Goal: Check status: Check status

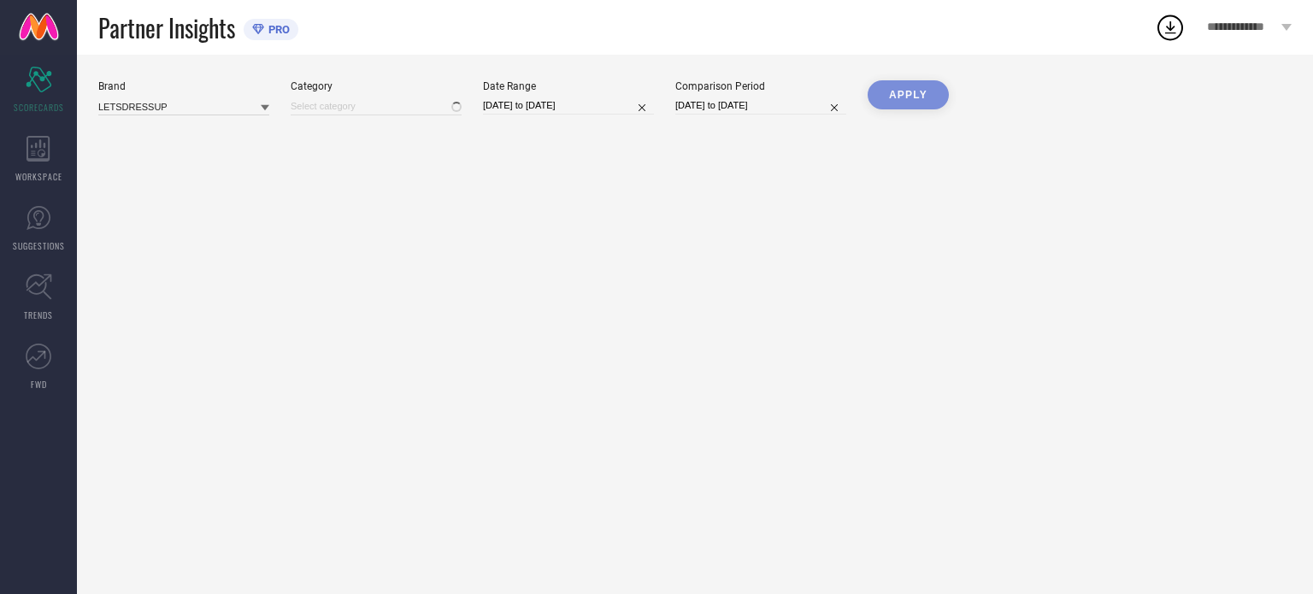
type input "All"
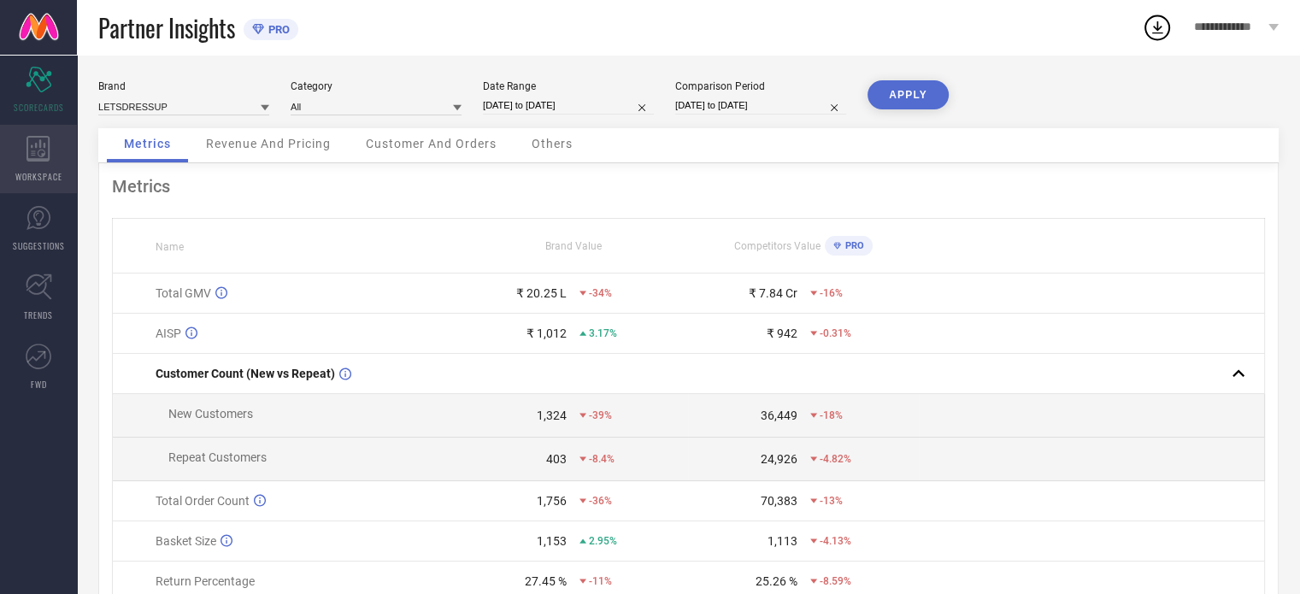
click at [26, 128] on div "WORKSPACE" at bounding box center [38, 159] width 77 height 68
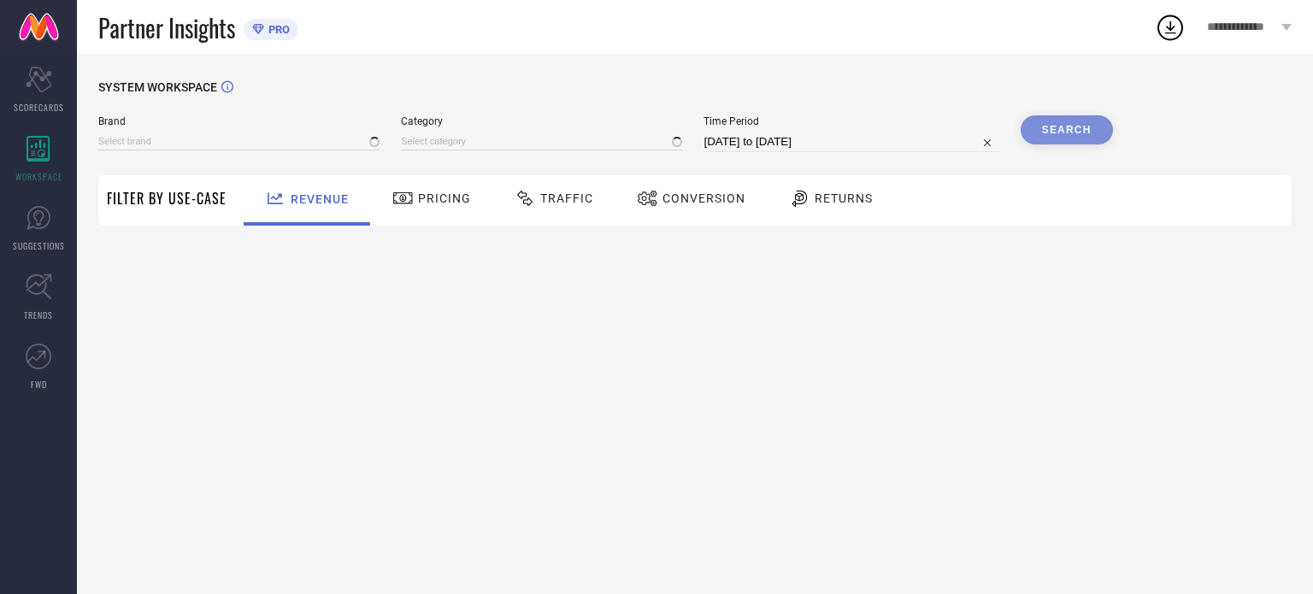
type input "LETSDRESSUP"
type input "All"
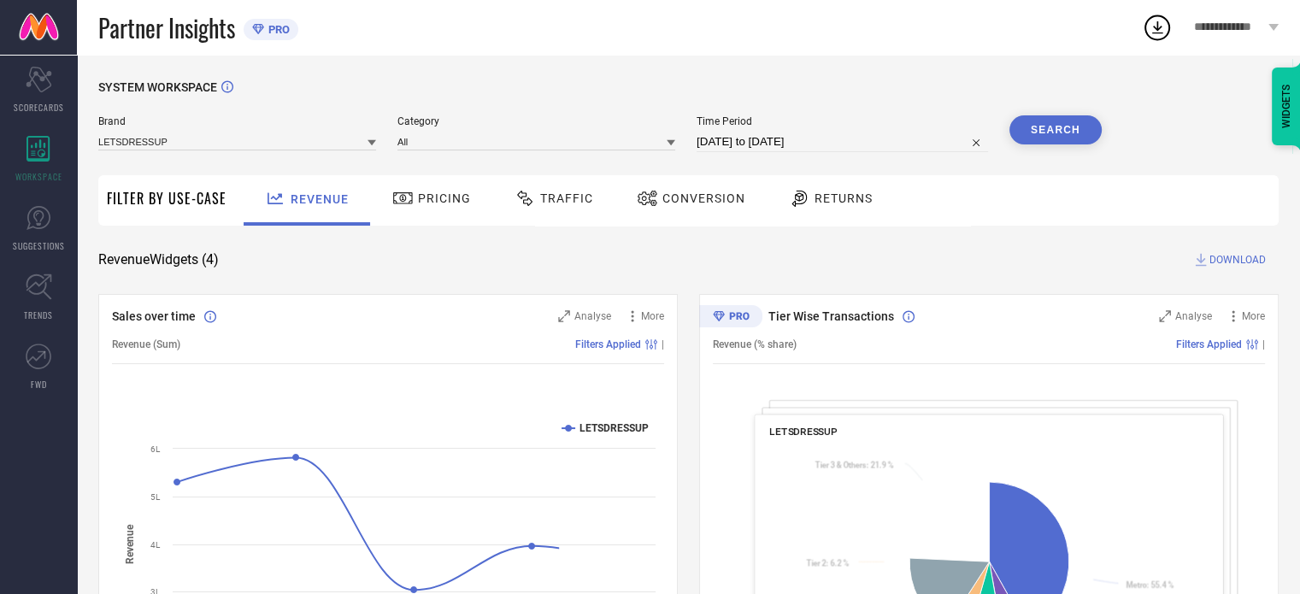
click at [550, 201] on span "Traffic" at bounding box center [566, 198] width 53 height 14
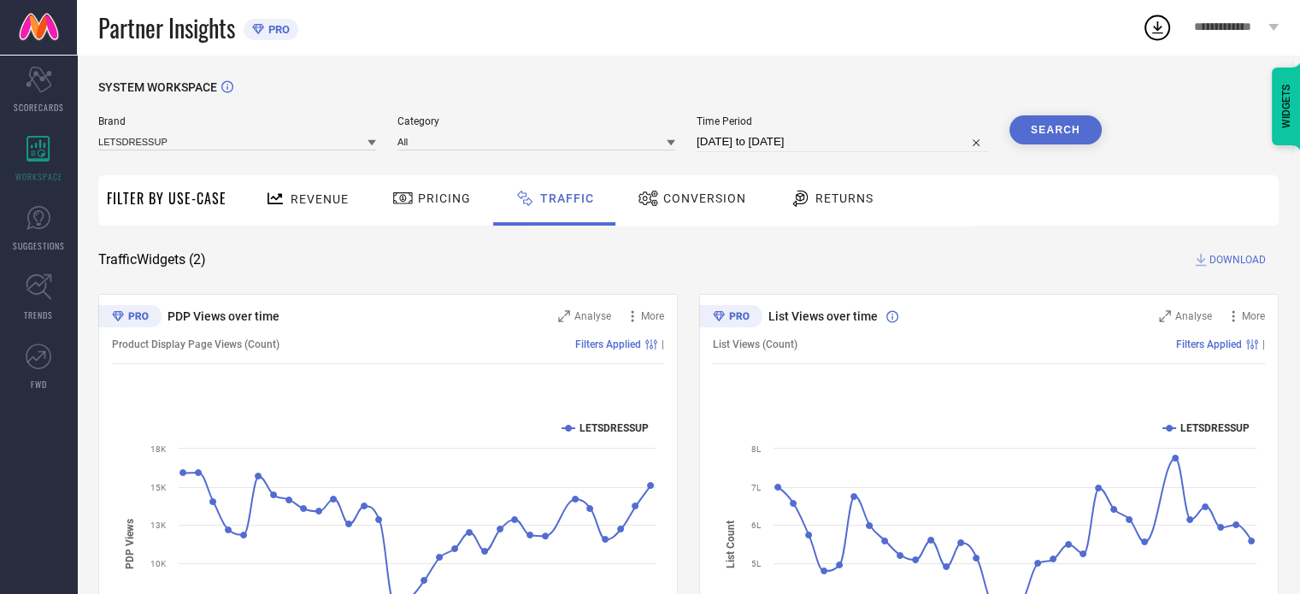
click at [294, 215] on div "Revenue" at bounding box center [307, 200] width 127 height 50
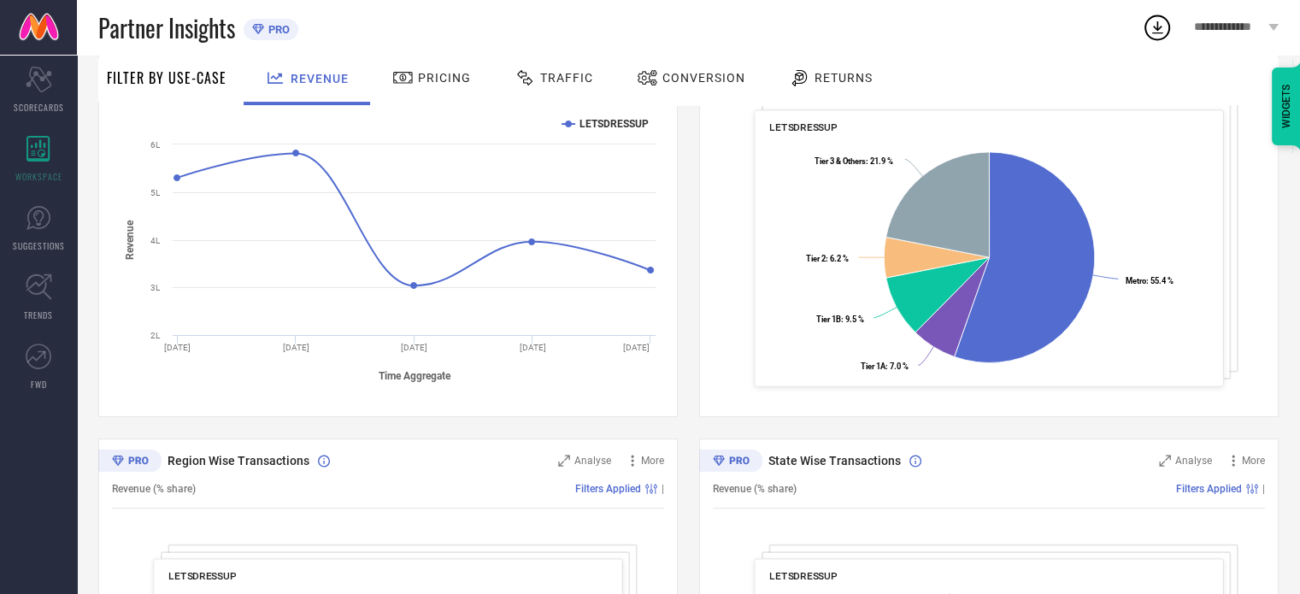
scroll to position [174, 0]
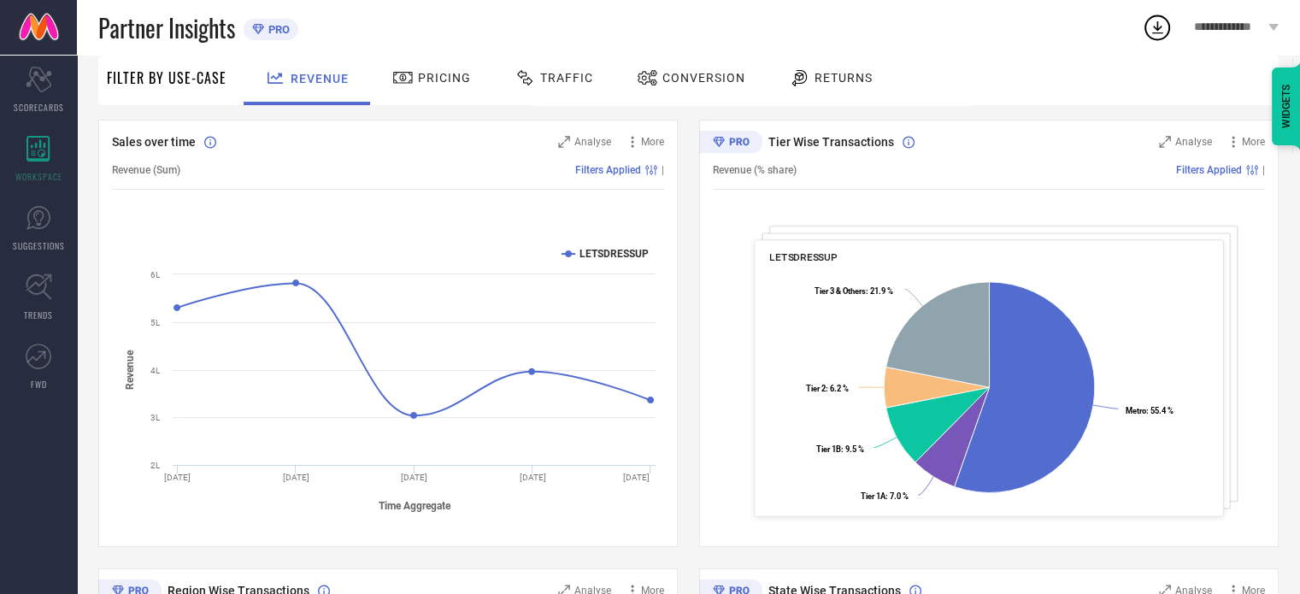
click at [413, 75] on div at bounding box center [405, 78] width 26 height 21
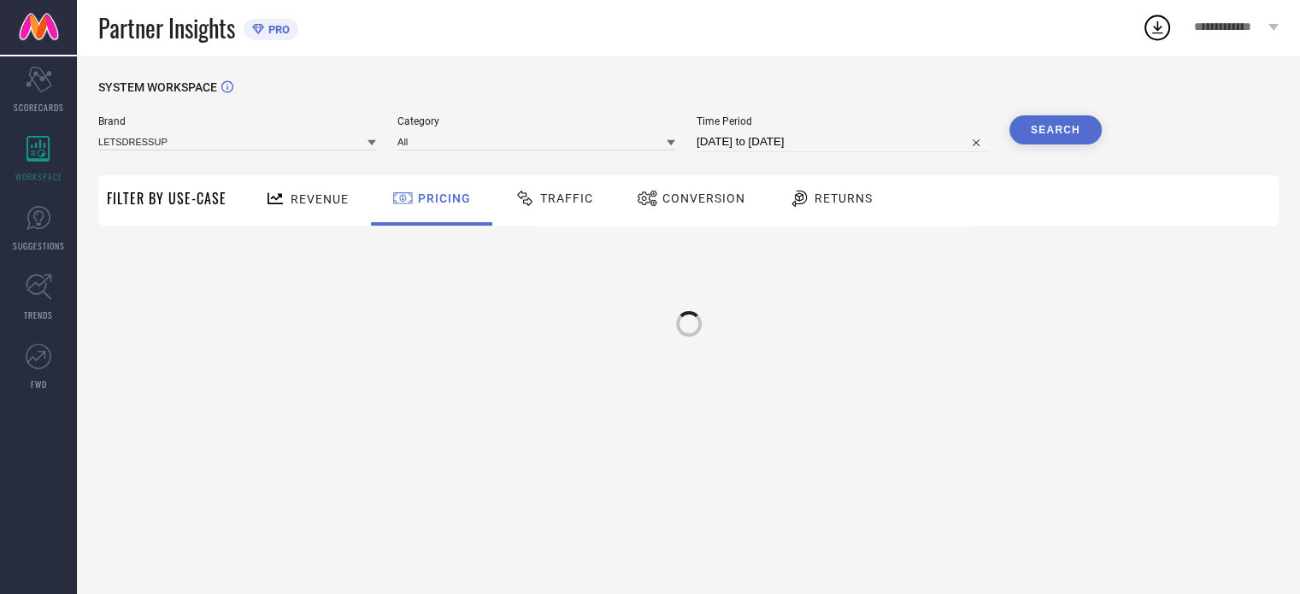
scroll to position [0, 0]
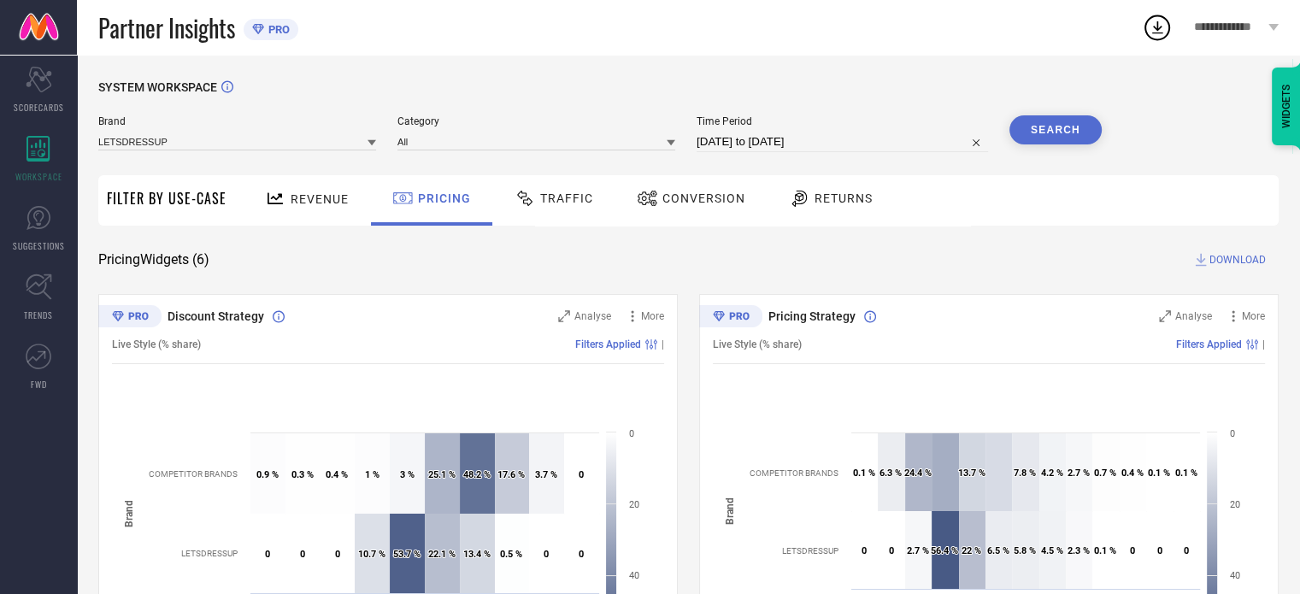
click at [570, 195] on span "Traffic" at bounding box center [566, 198] width 53 height 14
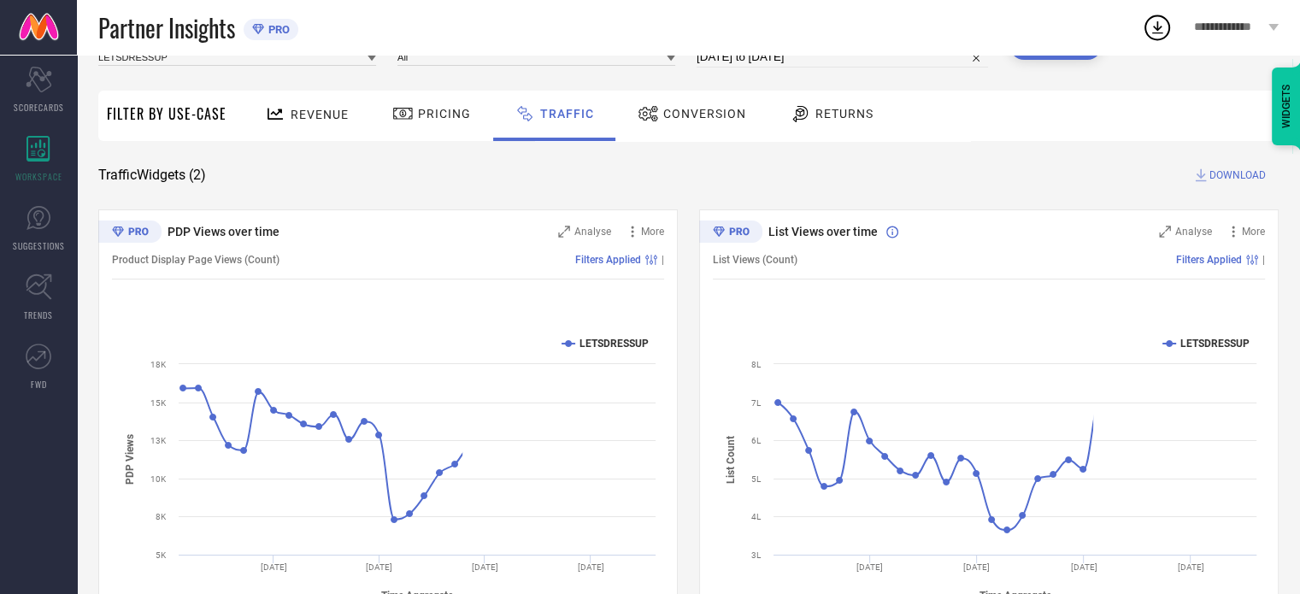
scroll to position [154, 0]
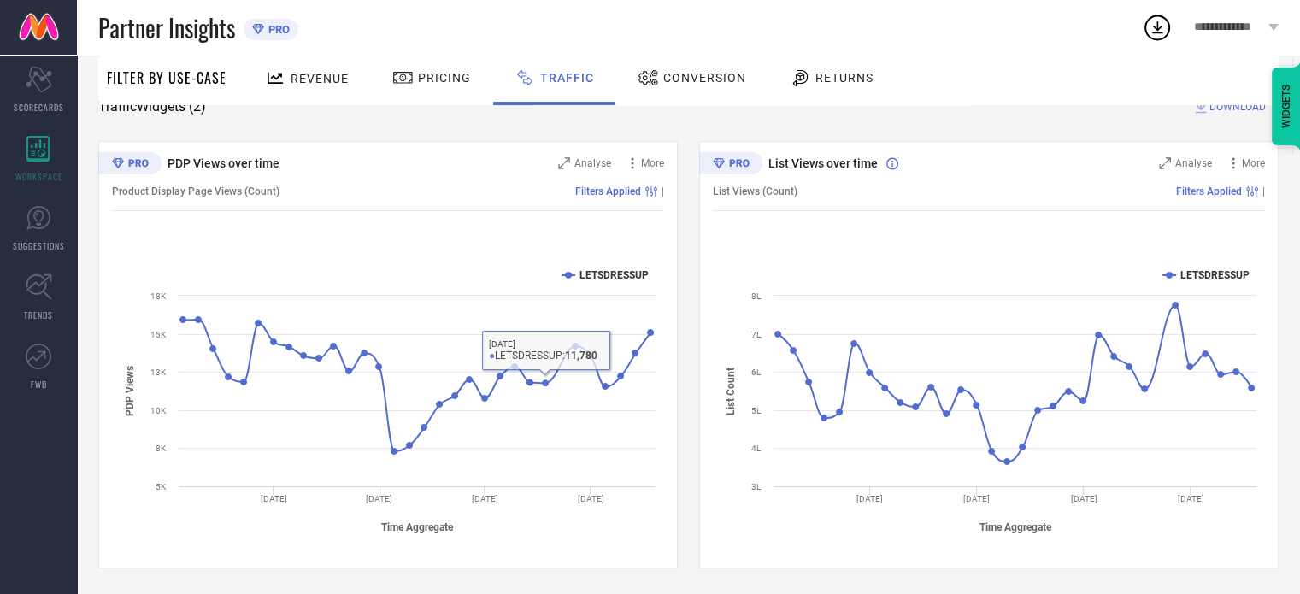
click at [701, 72] on span "Conversion" at bounding box center [704, 78] width 83 height 14
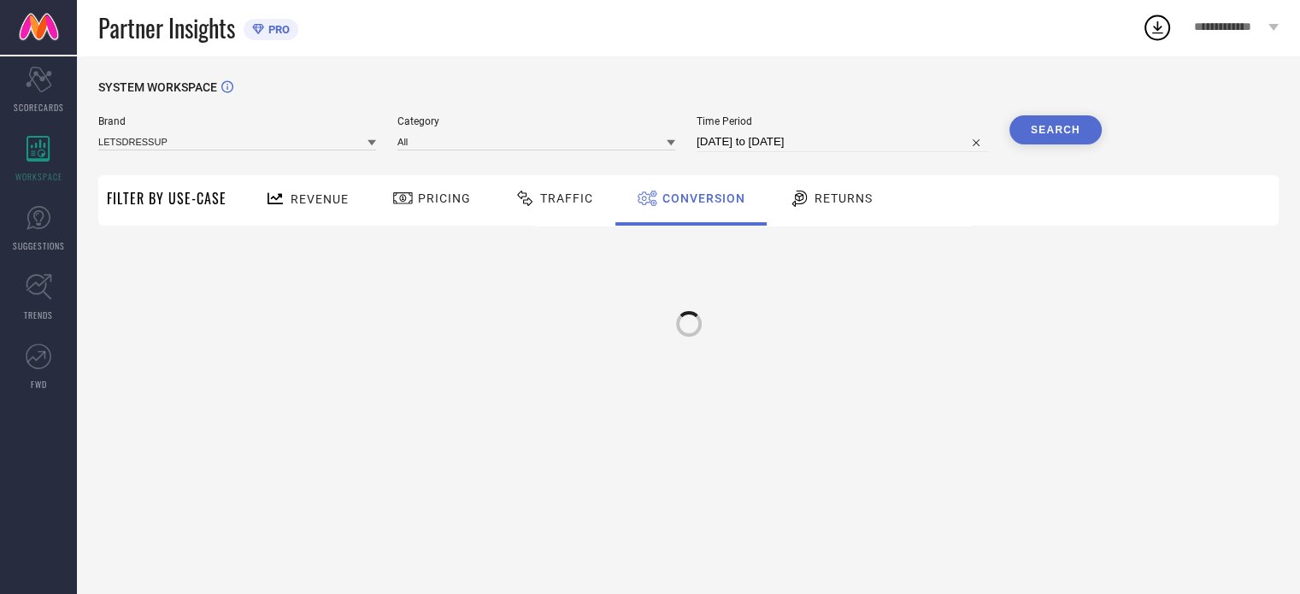
scroll to position [0, 0]
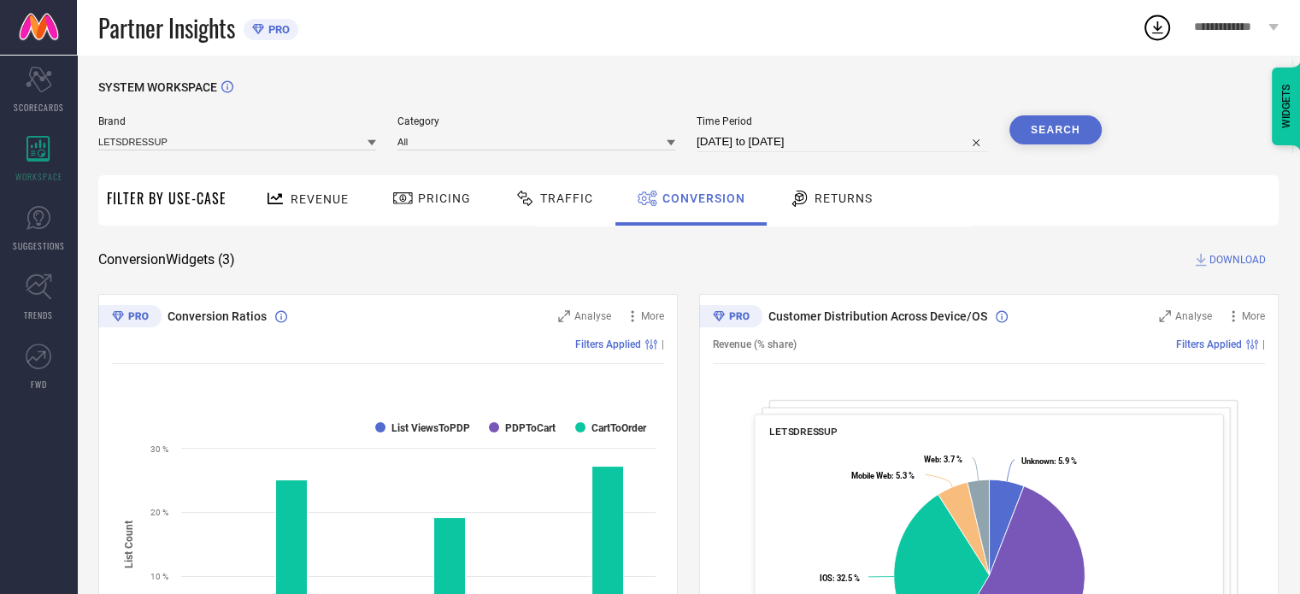
select select "7"
select select "2025"
select select "8"
select select "2025"
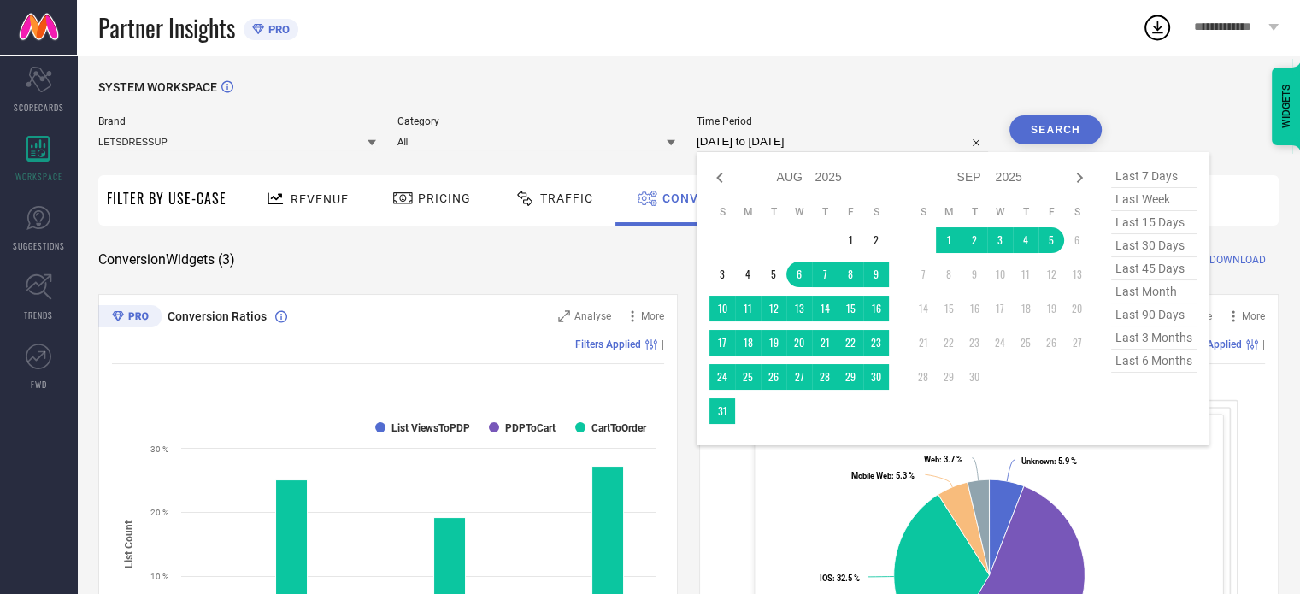
click at [790, 139] on input "[DATE] to [DATE]" at bounding box center [842, 142] width 291 height 21
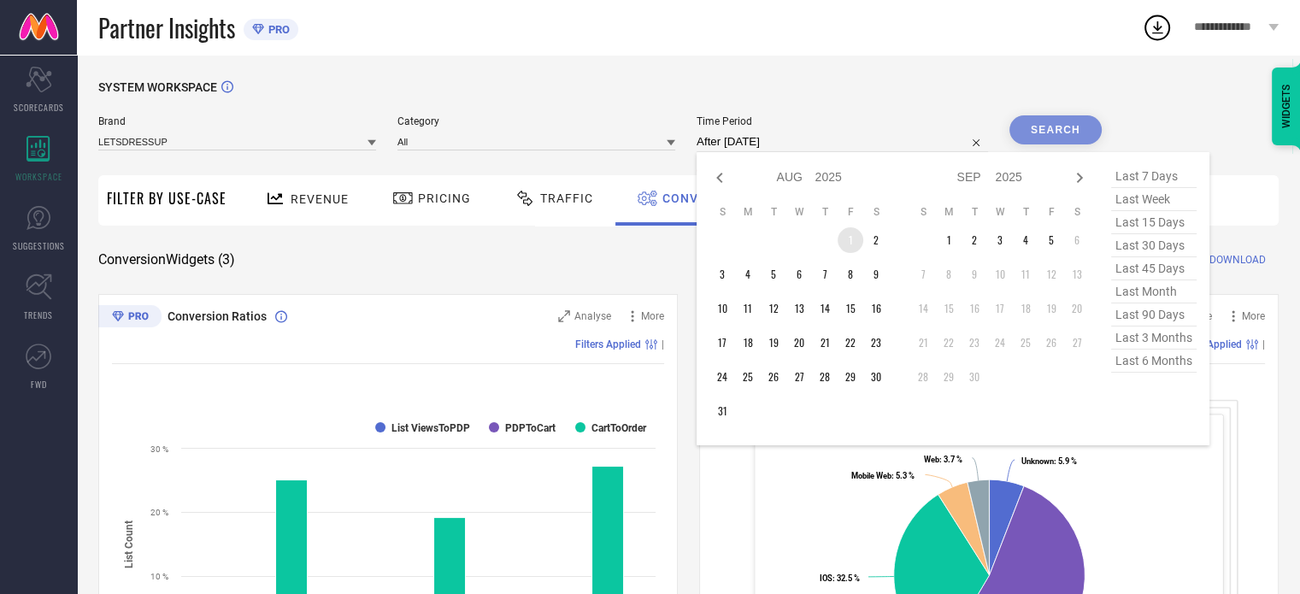
click at [854, 244] on td "1" at bounding box center [851, 240] width 26 height 26
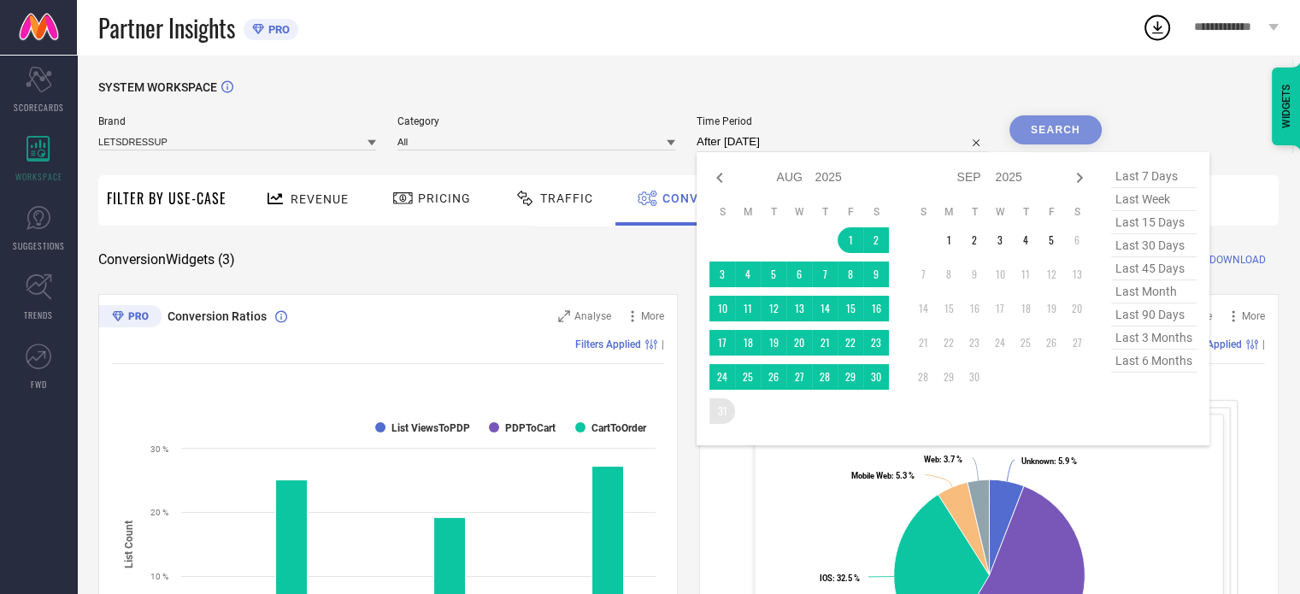
type input "[DATE] to [DATE]"
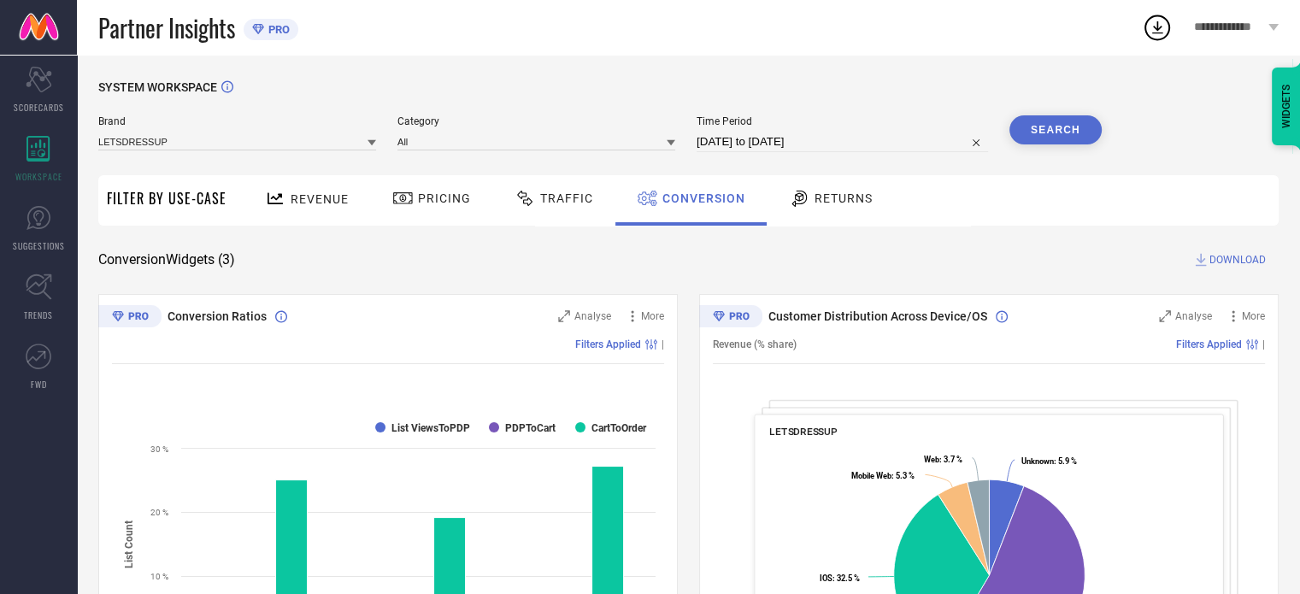
click at [1057, 128] on button "Search" at bounding box center [1056, 129] width 92 height 29
click at [329, 208] on div "Revenue" at bounding box center [307, 199] width 92 height 30
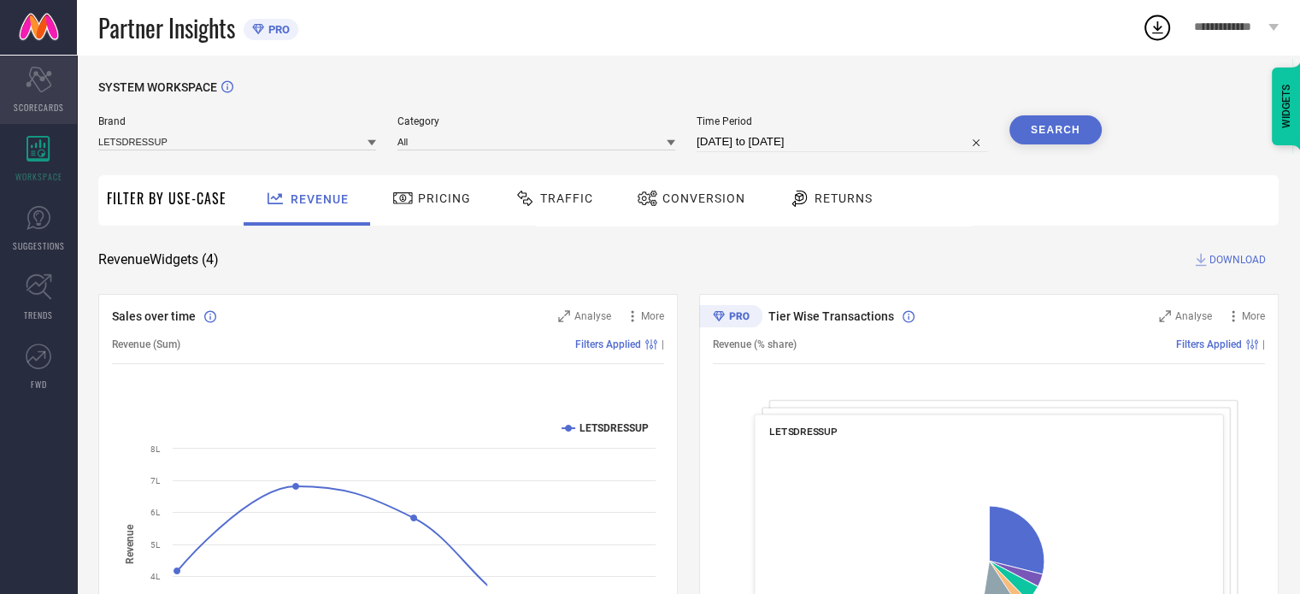
click at [41, 72] on icon "Scorecard" at bounding box center [39, 80] width 26 height 26
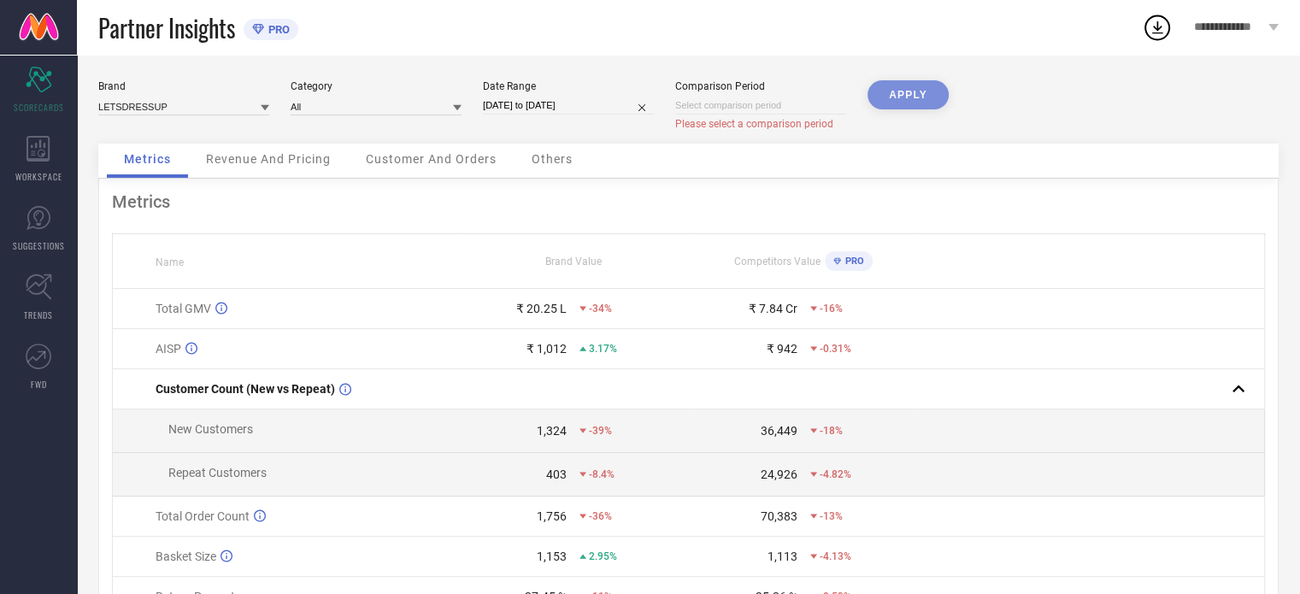
click at [758, 91] on div "Comparison Period" at bounding box center [760, 86] width 171 height 12
click at [768, 106] on input at bounding box center [760, 106] width 171 height 18
select select "8"
select select "2025"
select select "9"
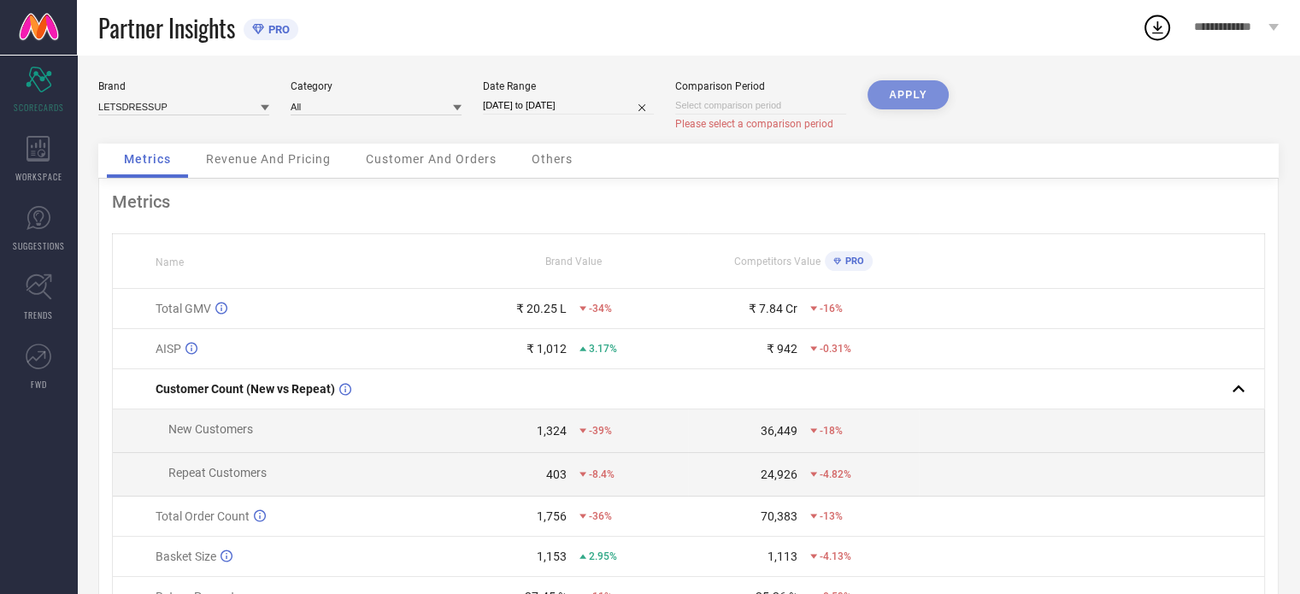
select select "2025"
click at [522, 114] on input at bounding box center [568, 106] width 171 height 18
select select "8"
select select "2025"
select select "9"
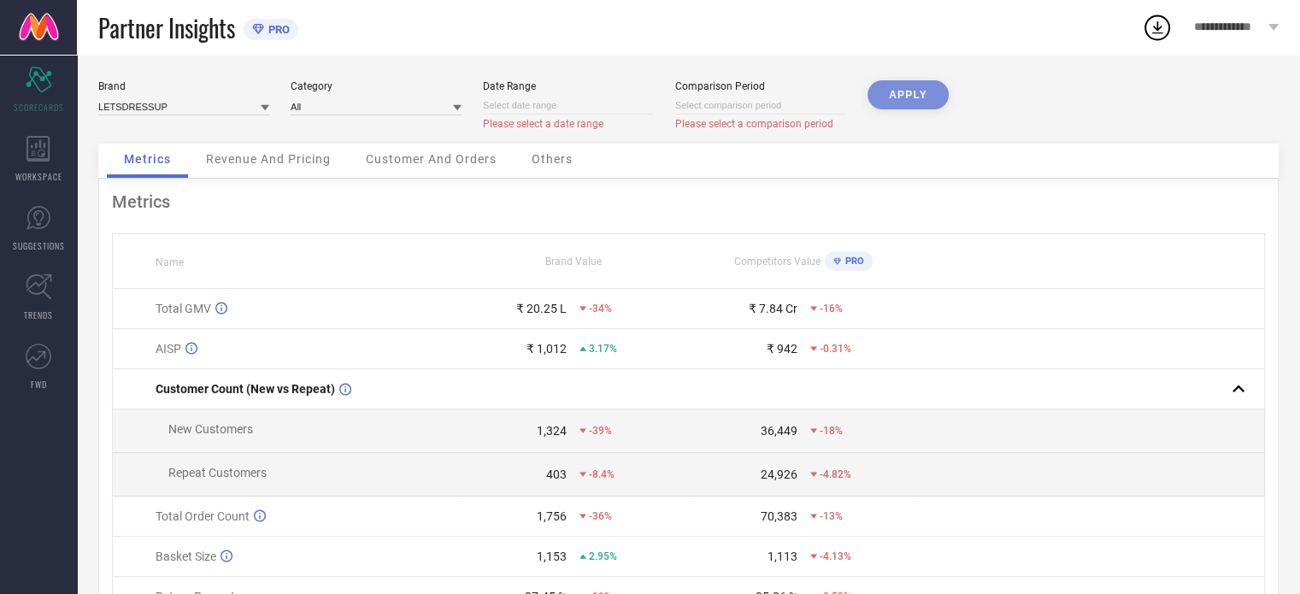
select select "2025"
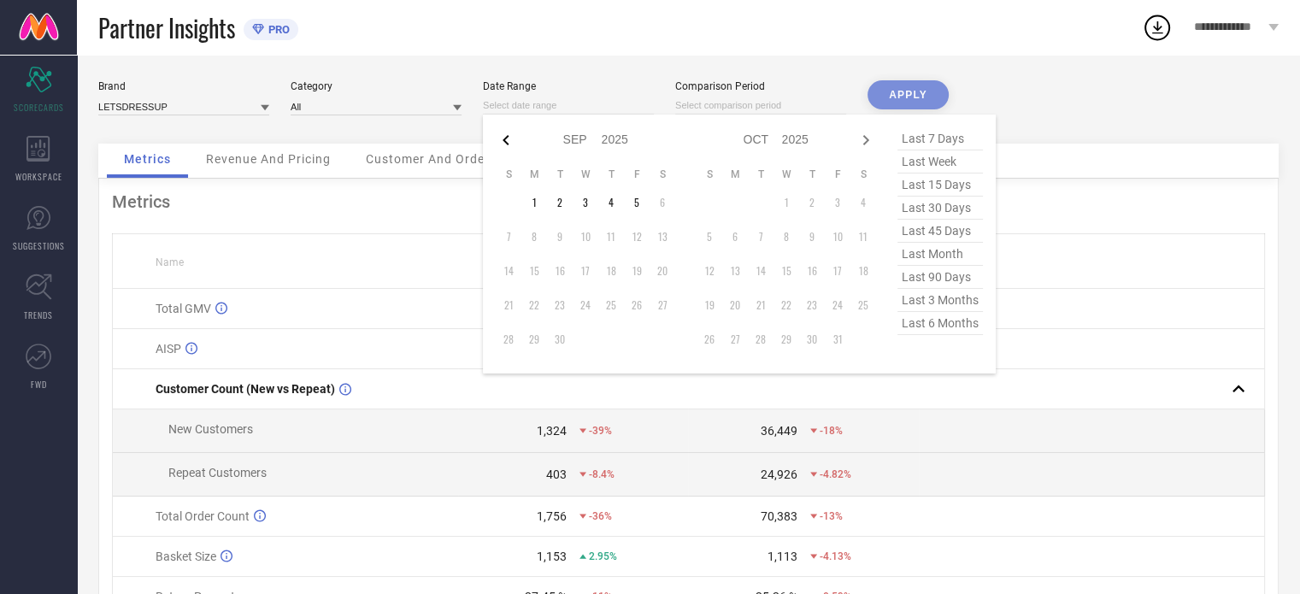
click at [509, 139] on icon at bounding box center [506, 140] width 21 height 21
select select "7"
select select "2025"
select select "8"
select select "2025"
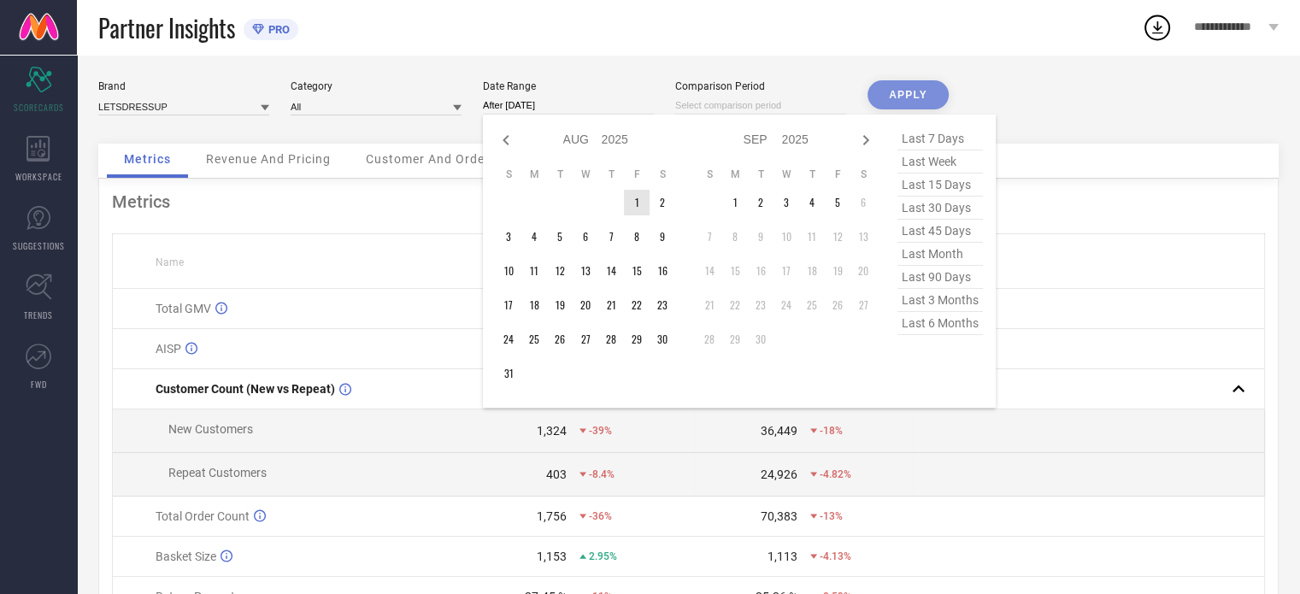
click at [624, 201] on td "1" at bounding box center [637, 203] width 26 height 26
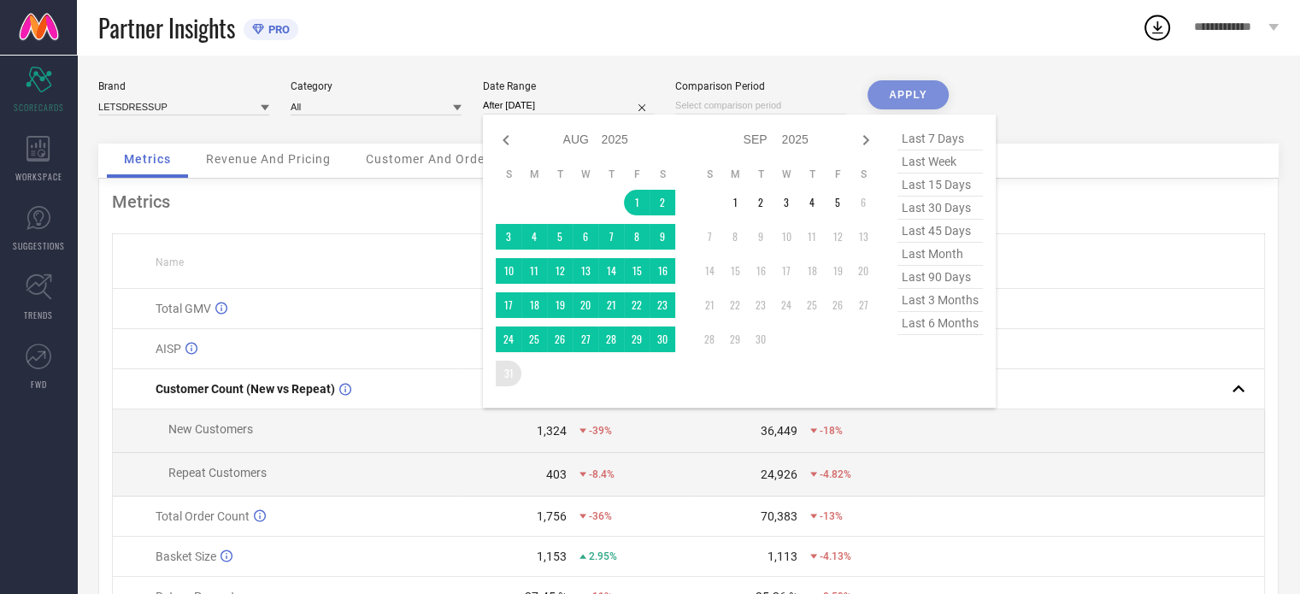
drag, startPoint x: 512, startPoint y: 386, endPoint x: 512, endPoint y: 375, distance: 10.3
click at [512, 385] on table "S M T W T F S 1 2 3 4 5 6 7 8 9 10 11 12 13 14 15 16 17 18 19 20 21 22 23 24 25…" at bounding box center [586, 277] width 180 height 236
click at [598, 381] on td at bounding box center [611, 374] width 26 height 26
type input "[DATE] to [DATE]"
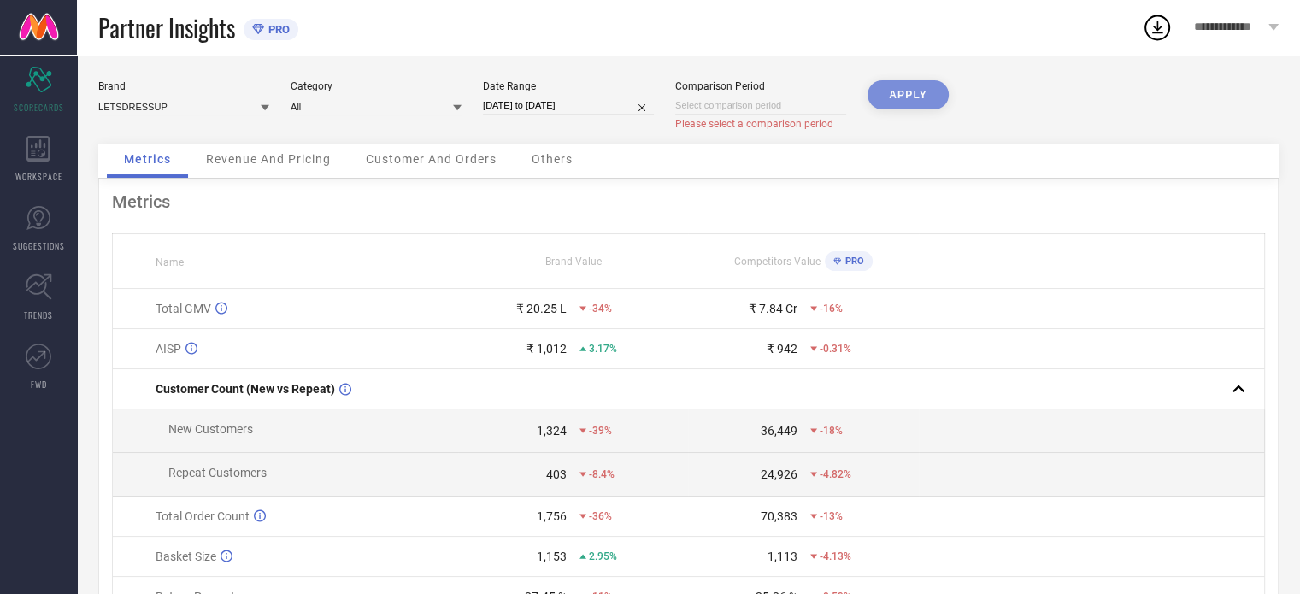
drag, startPoint x: 899, startPoint y: 88, endPoint x: 859, endPoint y: 122, distance: 52.8
click at [900, 88] on div "APPLY" at bounding box center [908, 111] width 81 height 63
click at [882, 97] on div "APPLY" at bounding box center [908, 111] width 81 height 63
click at [773, 115] on div "Comparison Period Please select a comparison period" at bounding box center [760, 105] width 171 height 50
click at [779, 107] on input at bounding box center [760, 106] width 171 height 18
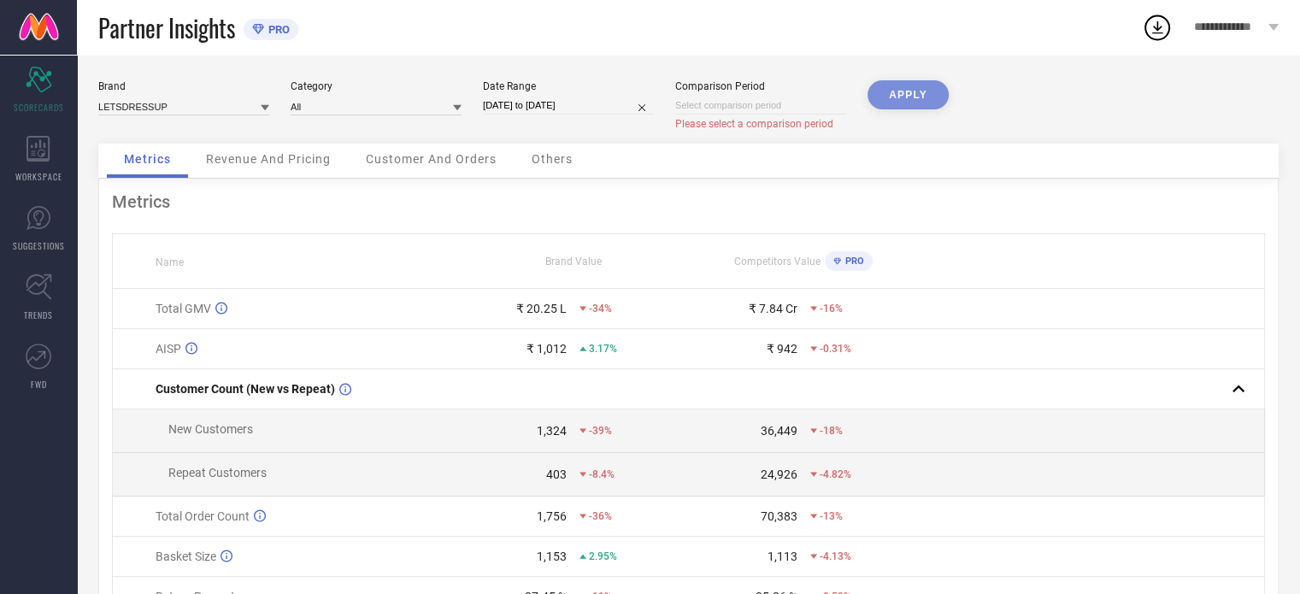
select select "8"
select select "2025"
select select "9"
select select "2025"
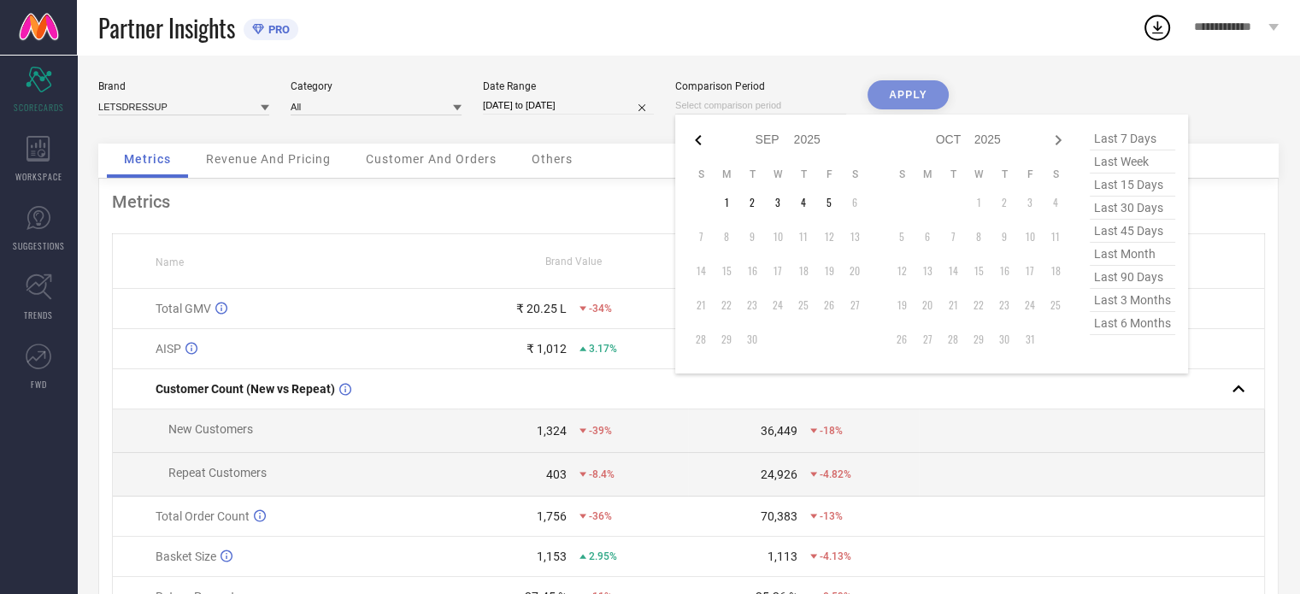
click at [699, 142] on icon at bounding box center [698, 140] width 21 height 21
select select "7"
select select "2025"
select select "8"
select select "2025"
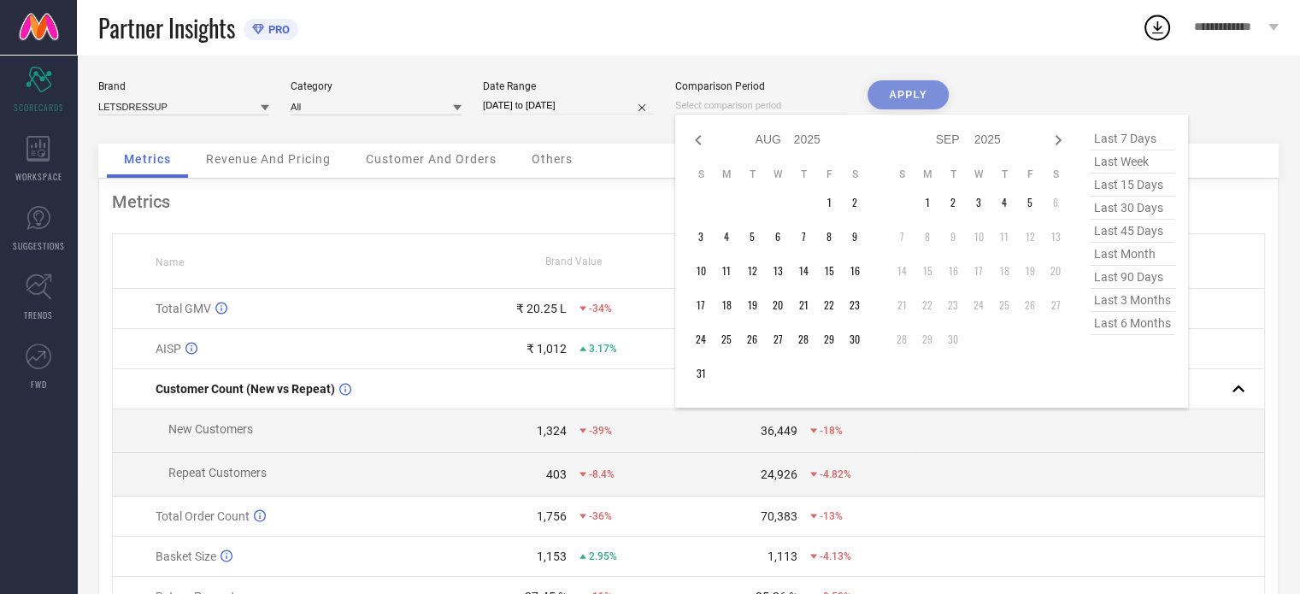
click at [699, 142] on icon at bounding box center [698, 140] width 21 height 21
select select "6"
select select "2025"
select select "7"
select select "2025"
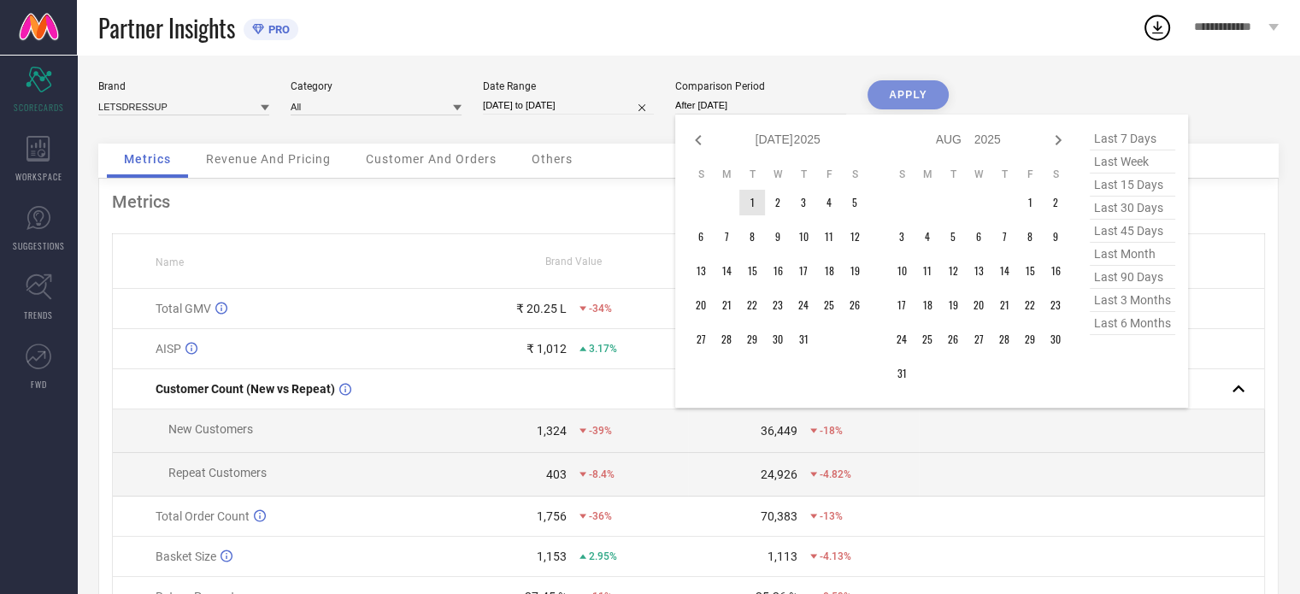
click at [754, 199] on td "1" at bounding box center [752, 203] width 26 height 26
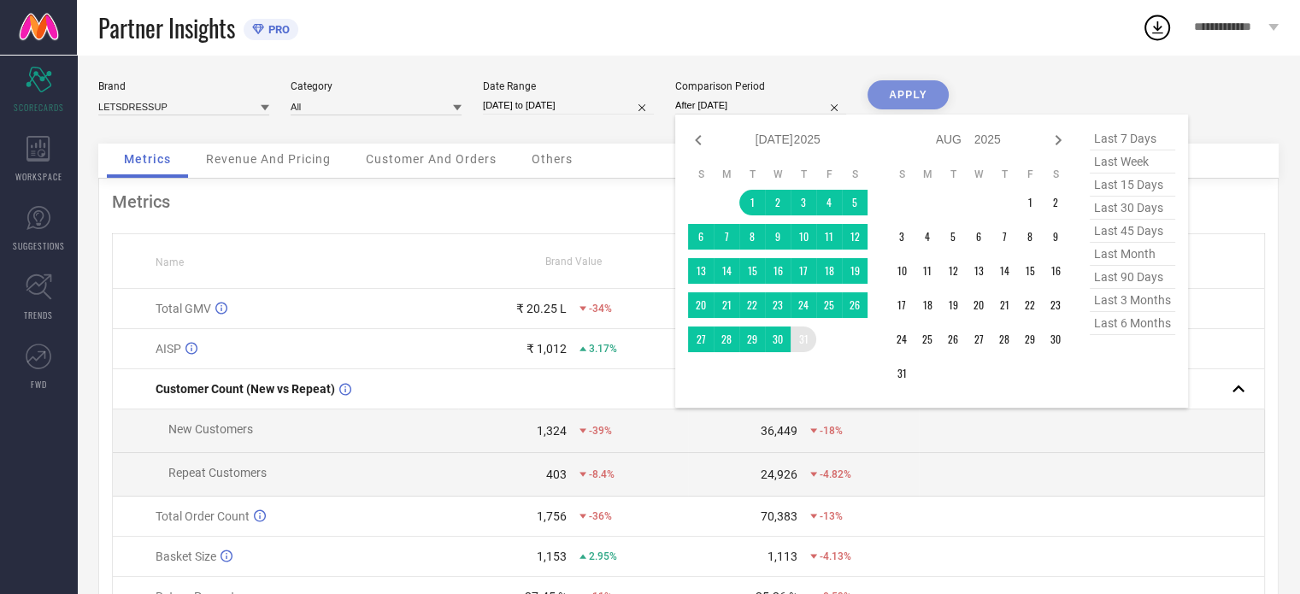
type input "[DATE] to [DATE]"
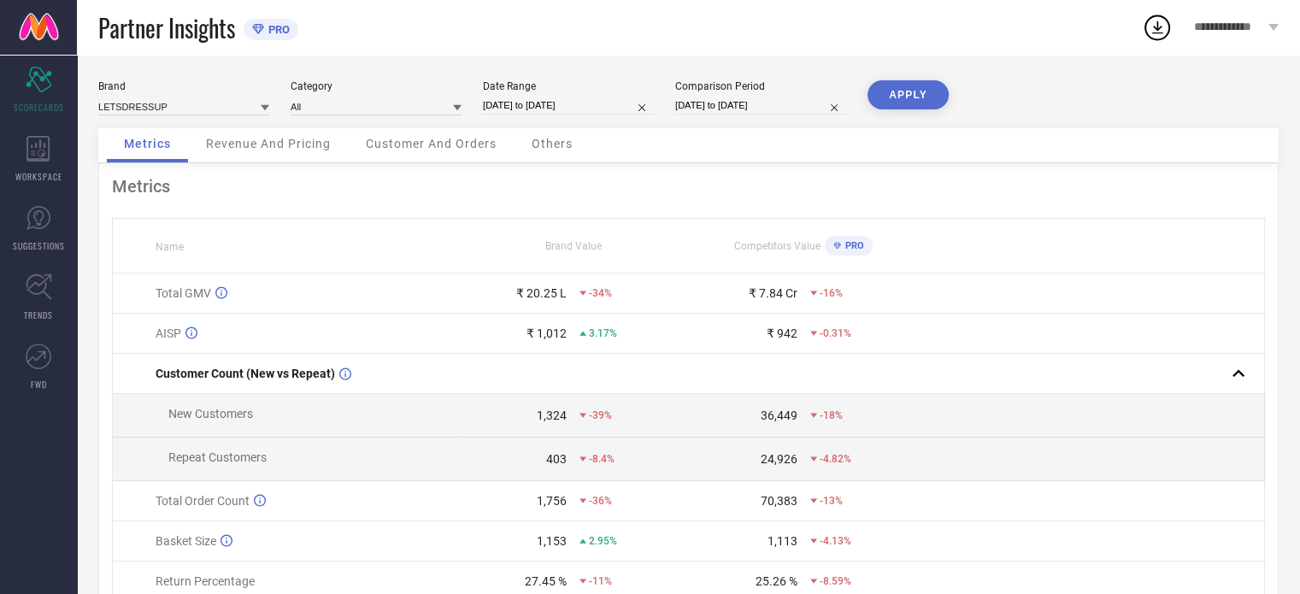
click at [893, 88] on button "APPLY" at bounding box center [908, 94] width 81 height 29
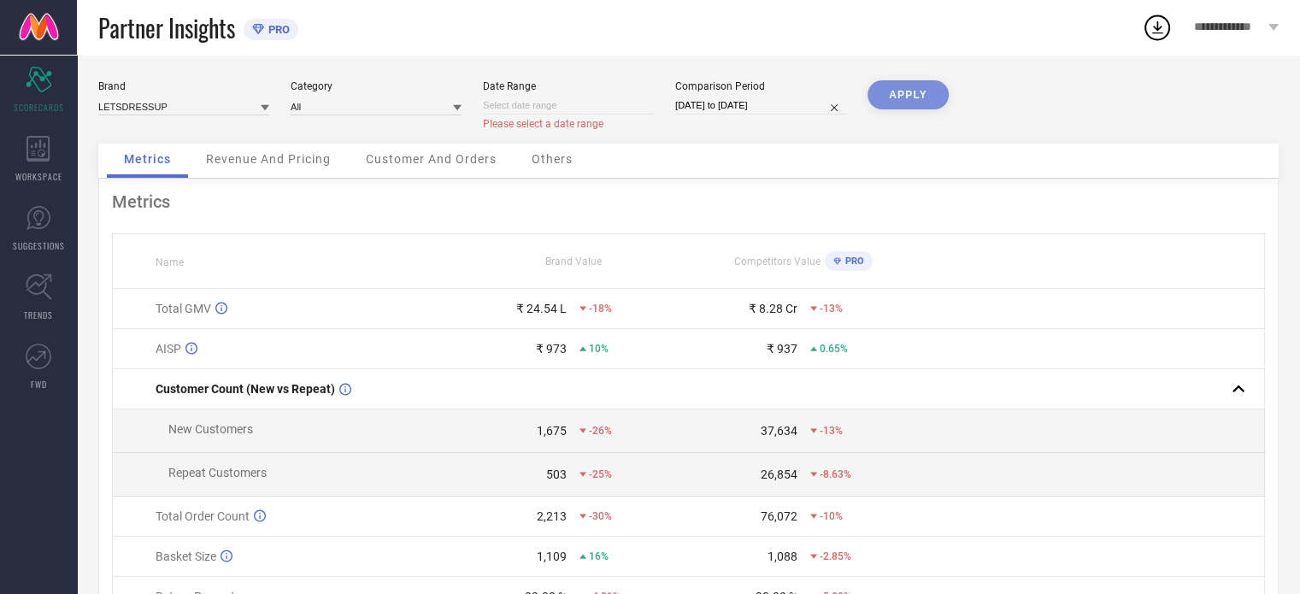
click at [585, 113] on input at bounding box center [568, 106] width 171 height 18
select select "8"
select select "2025"
select select "9"
select select "2025"
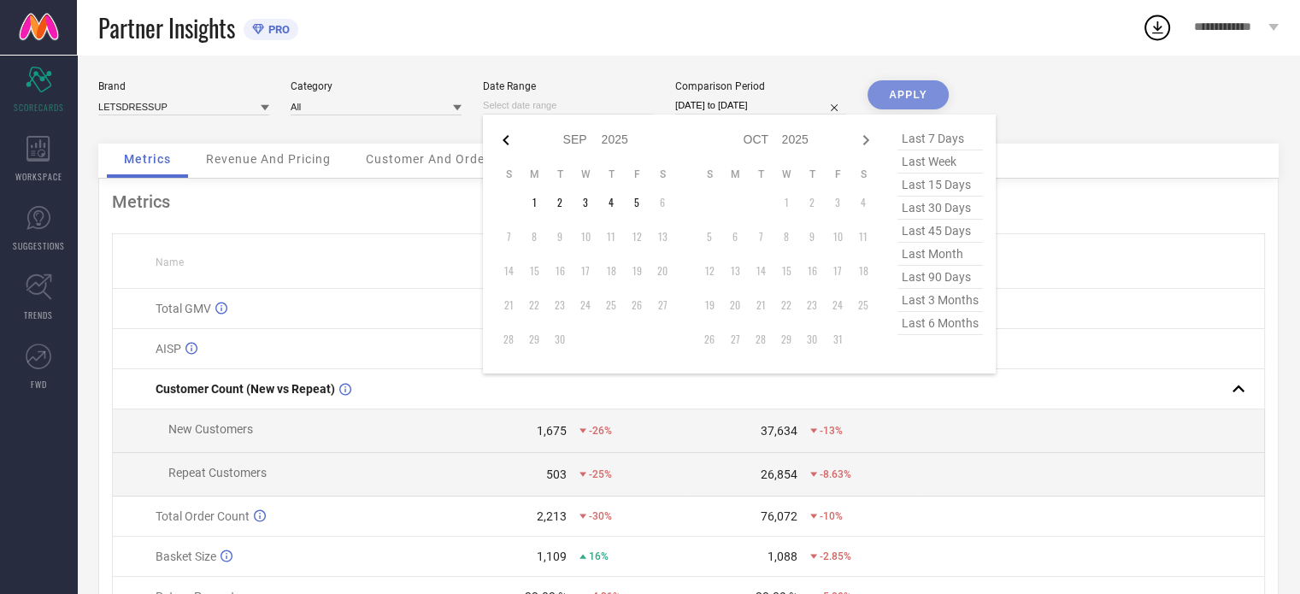
click at [503, 133] on icon at bounding box center [506, 140] width 21 height 21
select select "7"
select select "2025"
select select "8"
select select "2025"
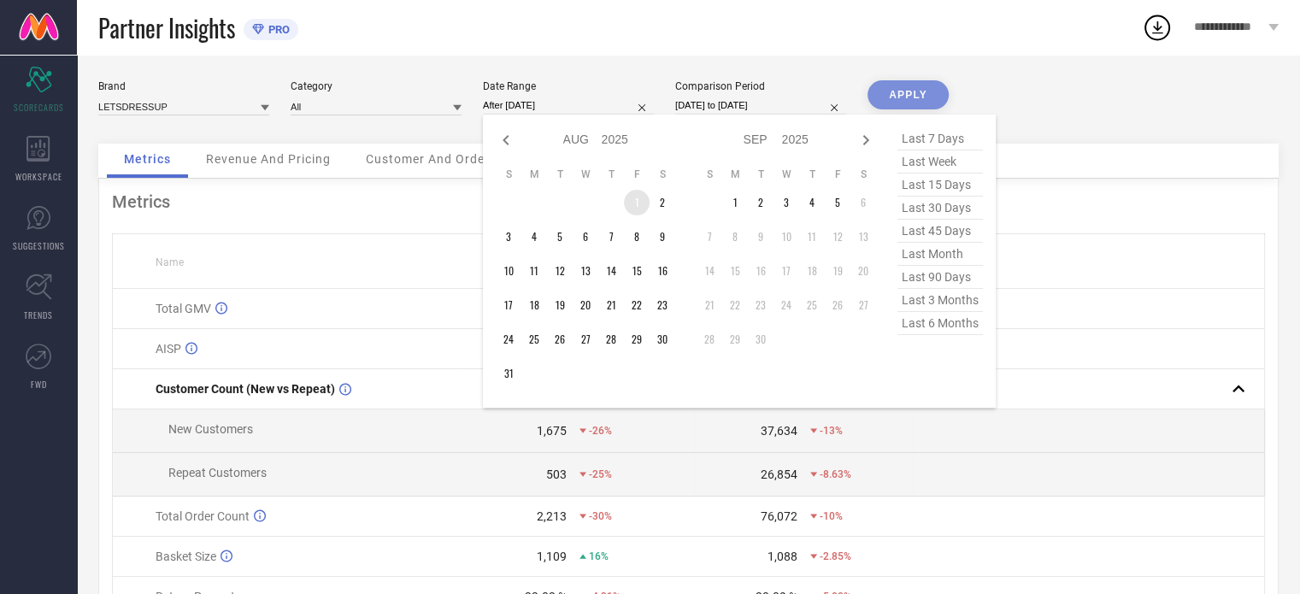
click at [643, 198] on td "1" at bounding box center [637, 203] width 26 height 26
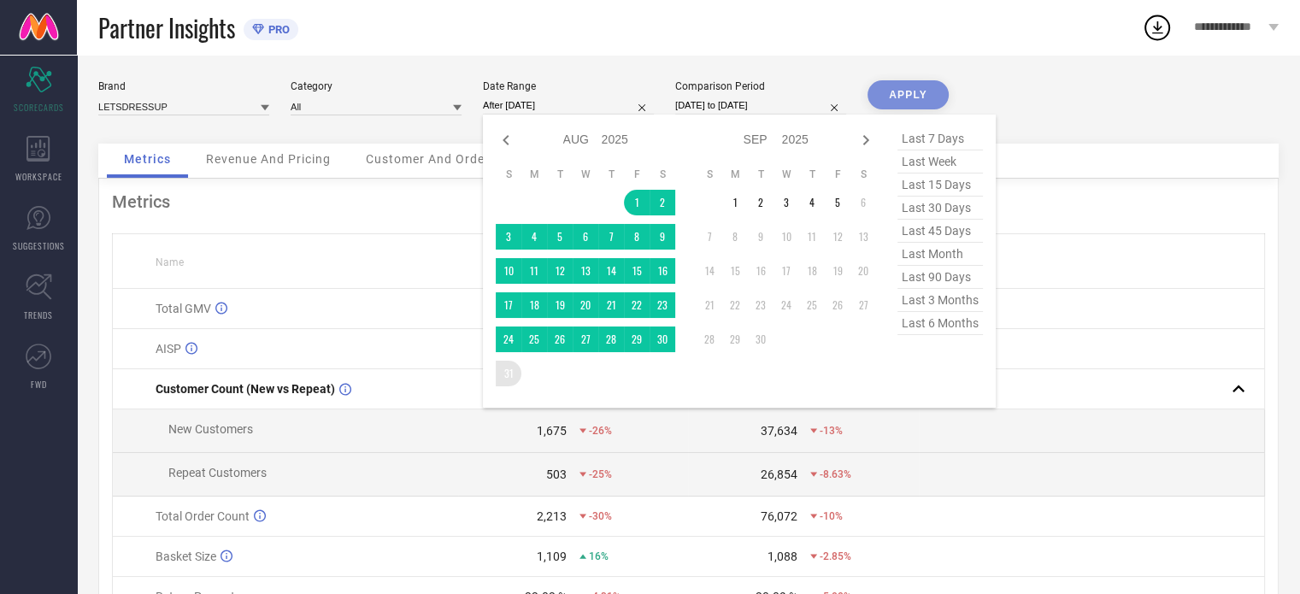
type input "[DATE] to [DATE]"
drag, startPoint x: 513, startPoint y: 368, endPoint x: 539, endPoint y: 334, distance: 43.3
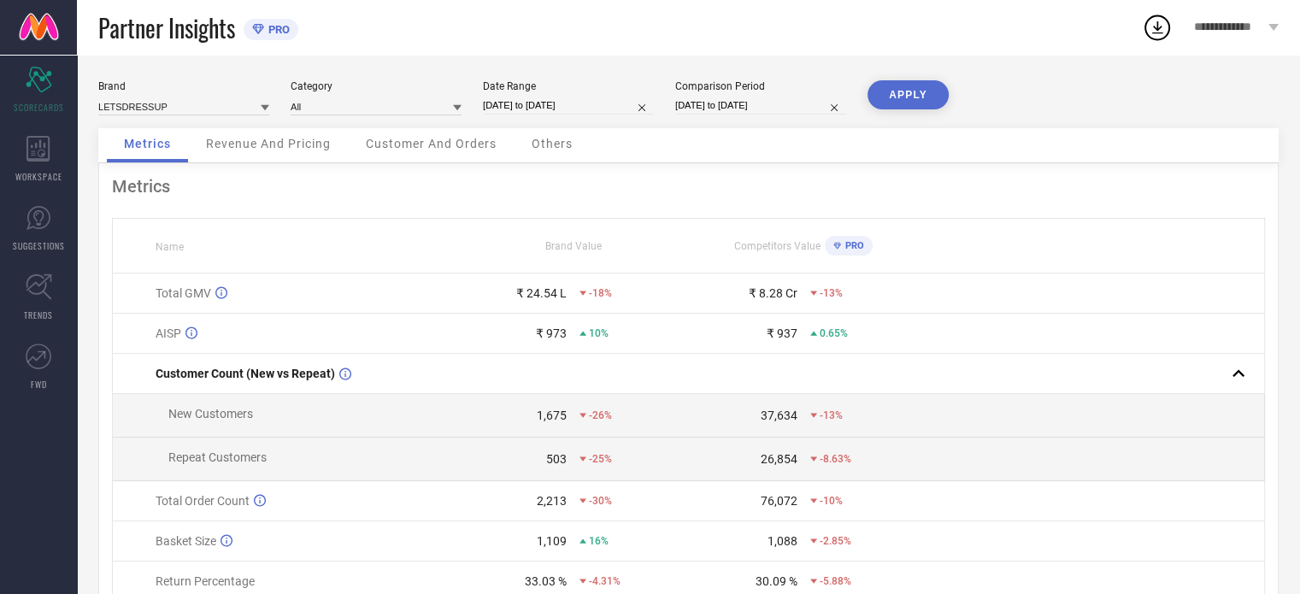
click at [916, 96] on button "APPLY" at bounding box center [908, 94] width 81 height 29
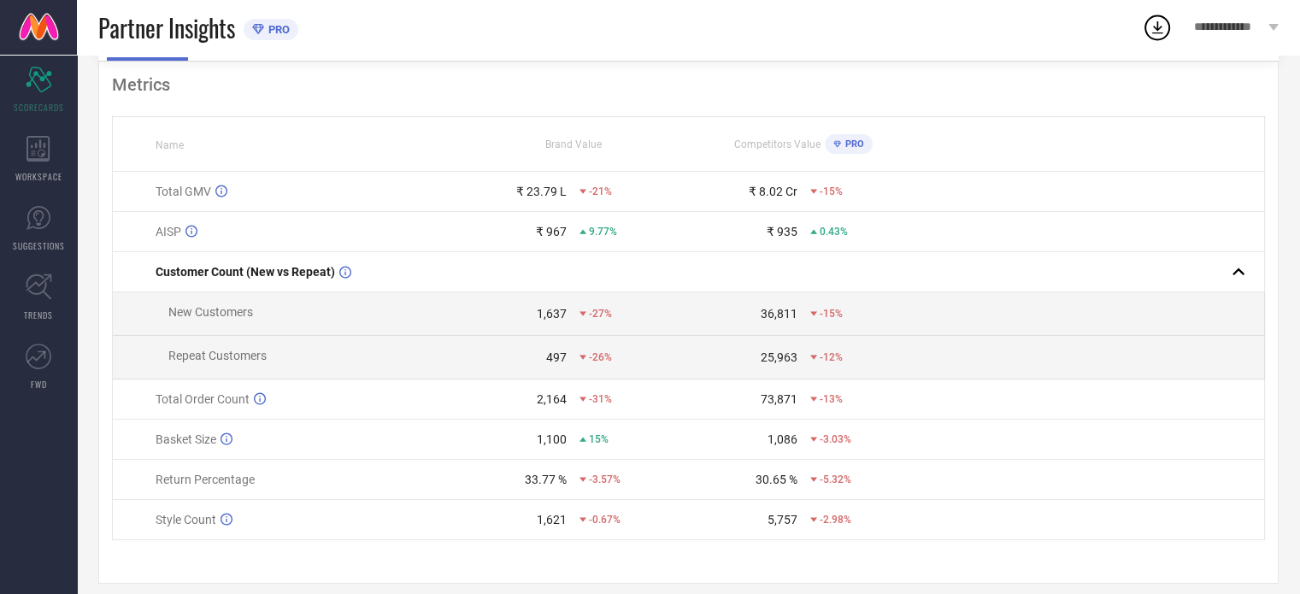
scroll to position [123, 0]
